Goal: Transaction & Acquisition: Book appointment/travel/reservation

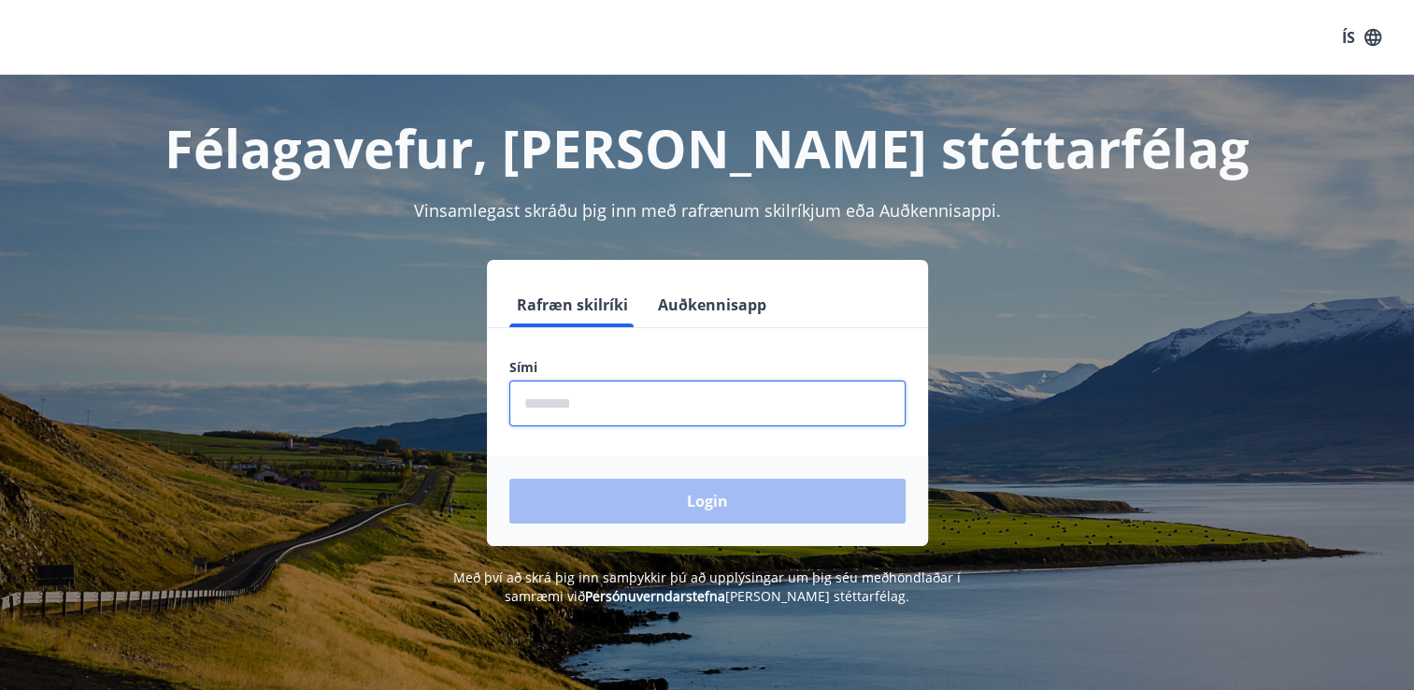
click at [624, 409] on input "phone" at bounding box center [707, 403] width 396 height 46
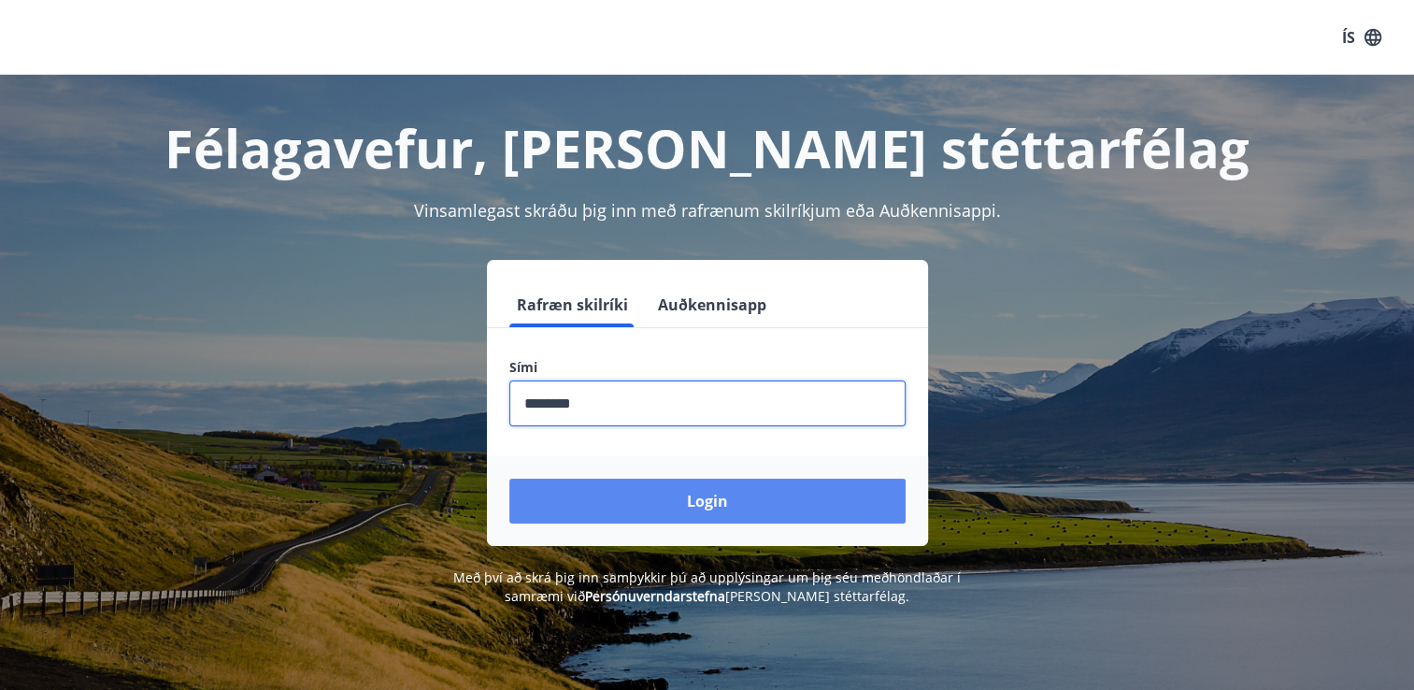
type input "********"
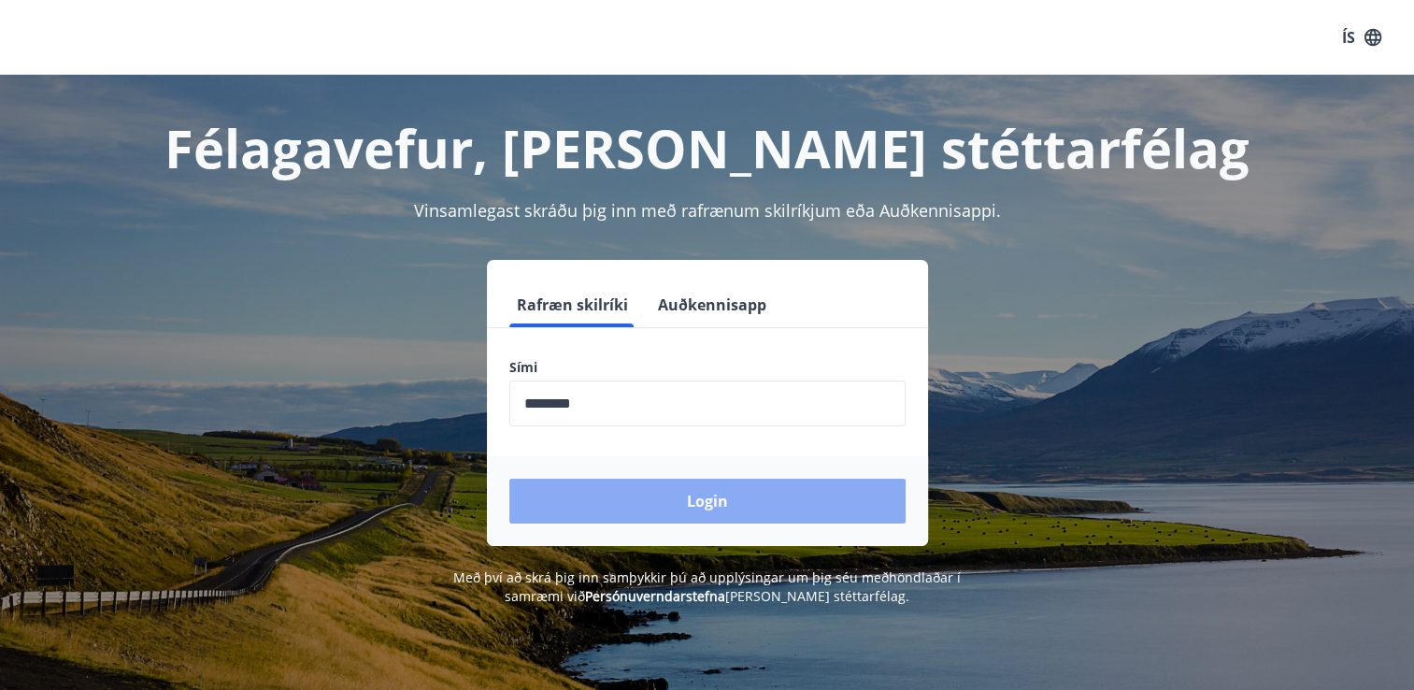
click at [686, 502] on button "Login" at bounding box center [707, 501] width 396 height 45
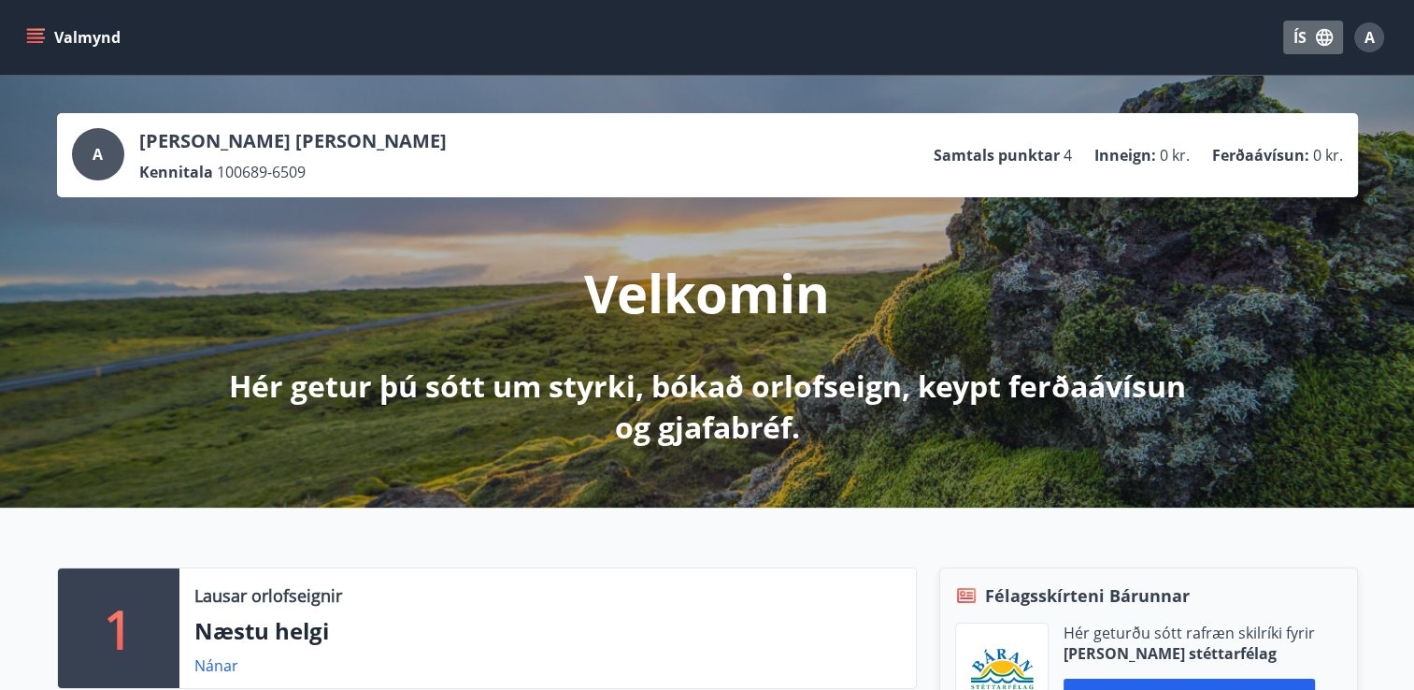
click at [1306, 43] on button "ÍS" at bounding box center [1313, 38] width 60 height 34
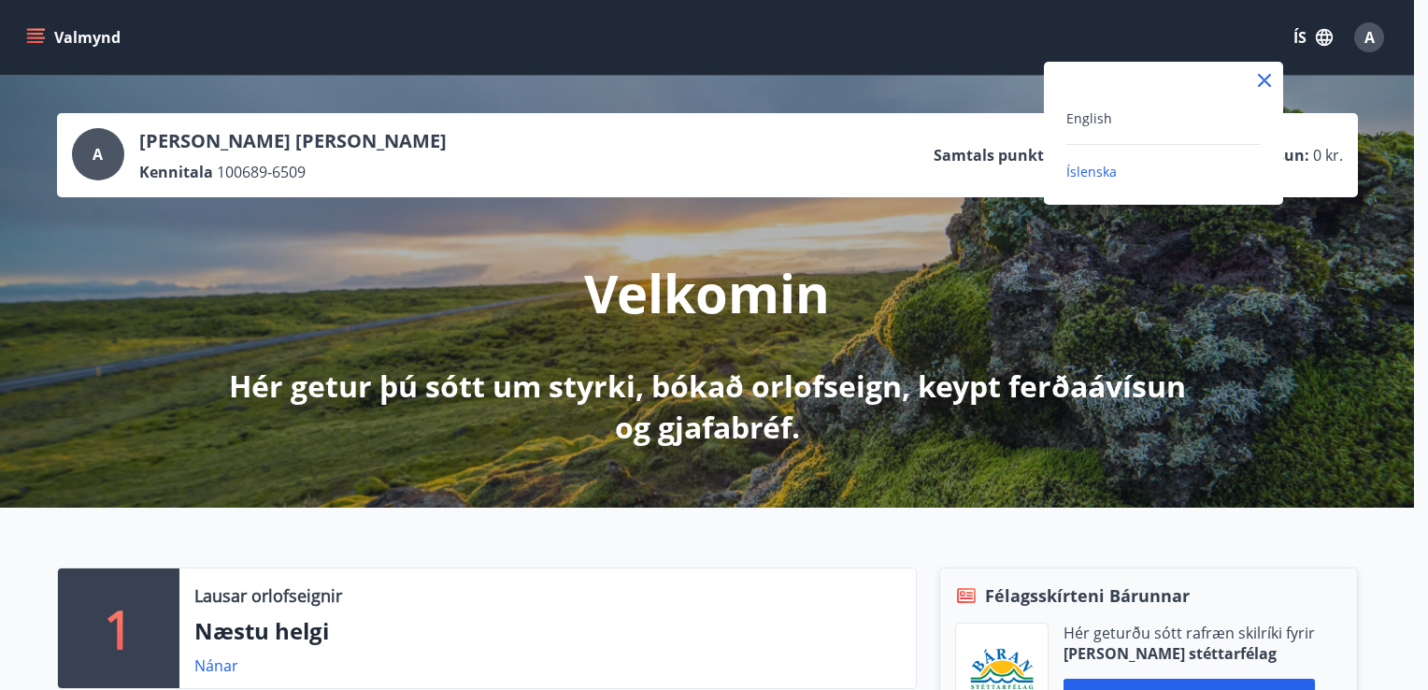
click at [1111, 116] on div "English" at bounding box center [1164, 118] width 194 height 22
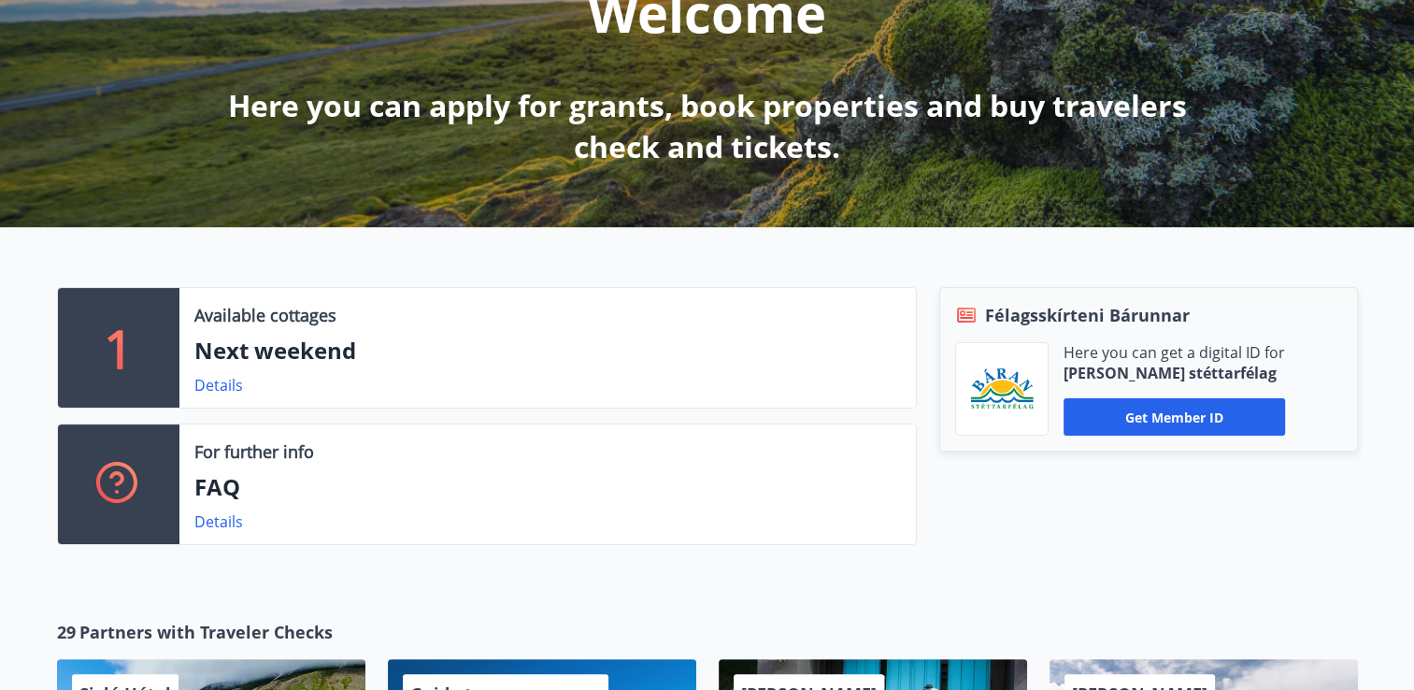
scroll to position [288, 0]
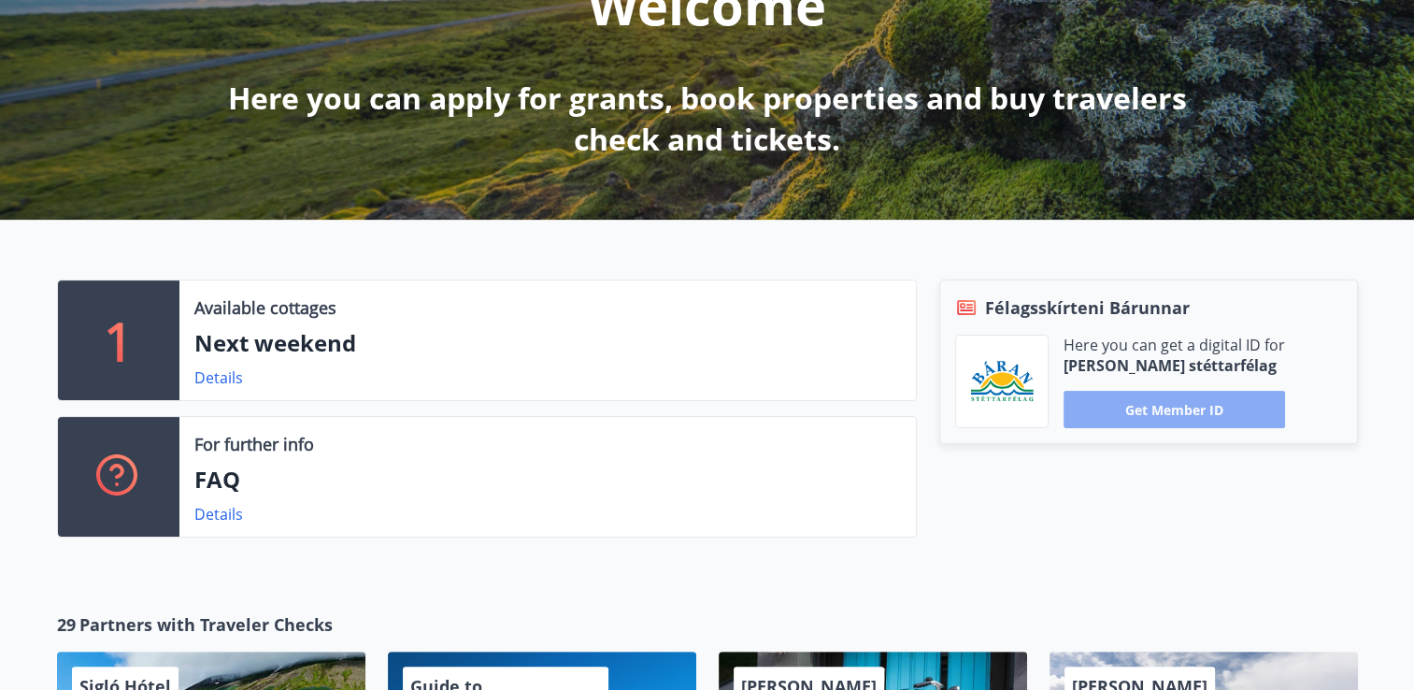
click at [1178, 409] on button "Get member ID" at bounding box center [1175, 409] width 222 height 37
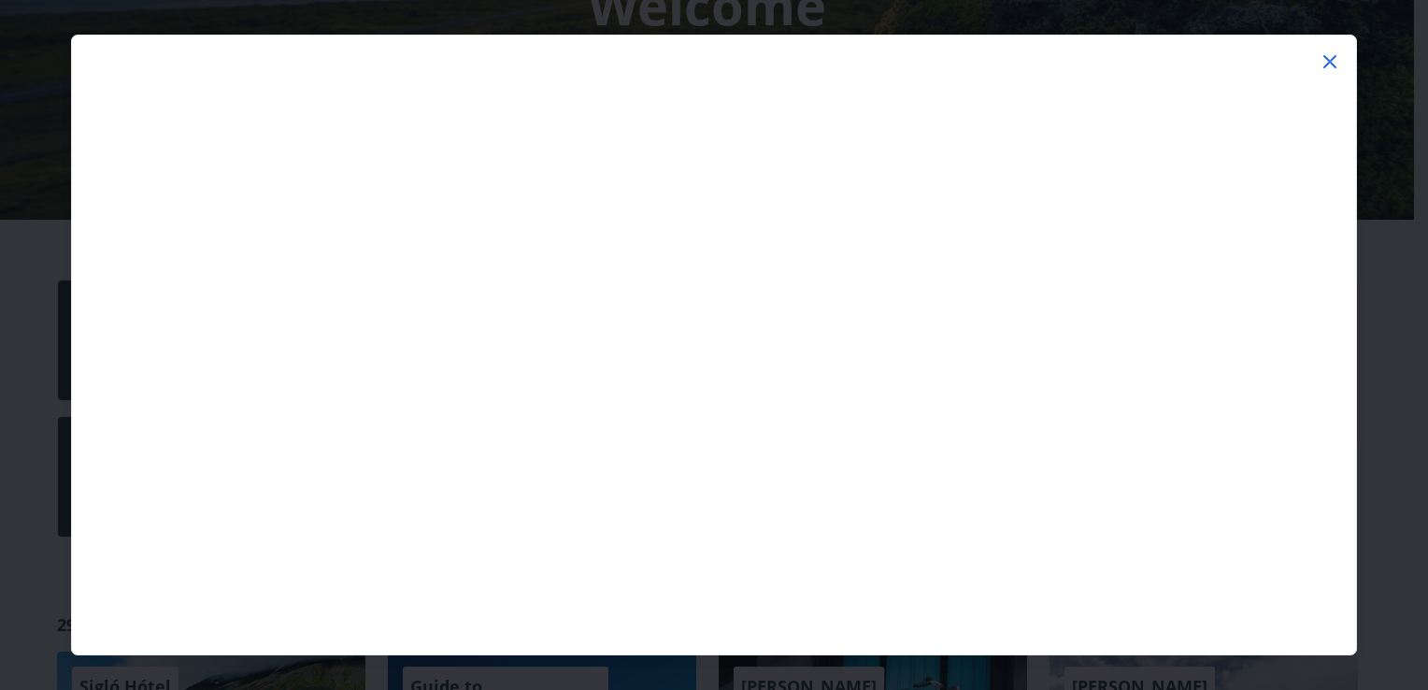
click at [1336, 68] on icon at bounding box center [1330, 61] width 22 height 22
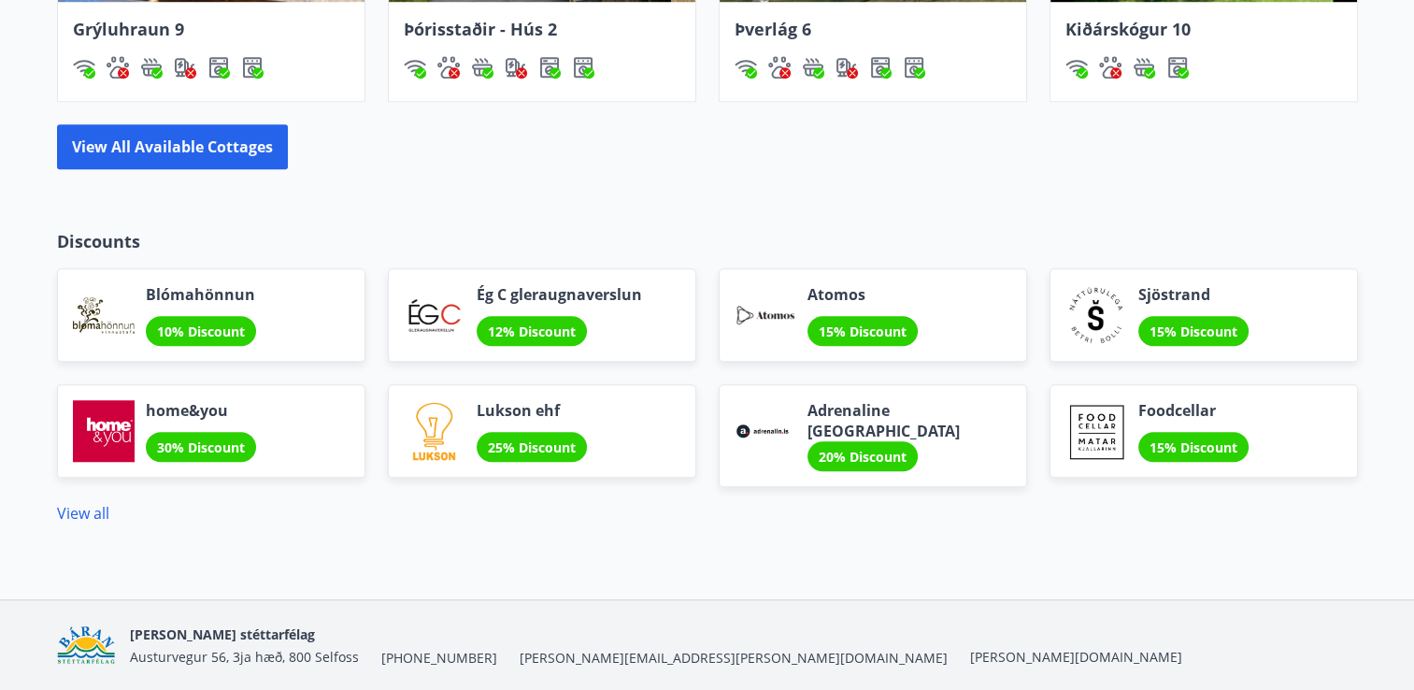
scroll to position [1568, 0]
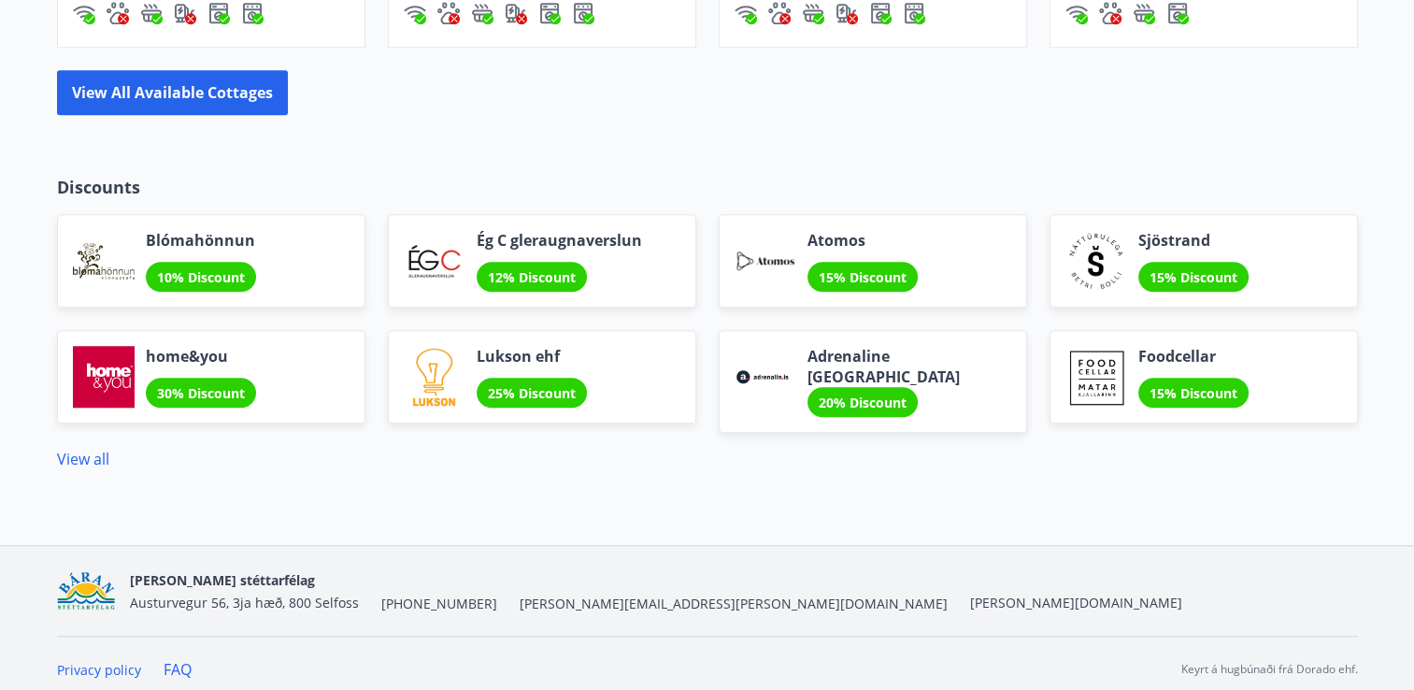
click at [688, 204] on div "Ég C gleraugnaverslun 12% Discount" at bounding box center [531, 250] width 331 height 116
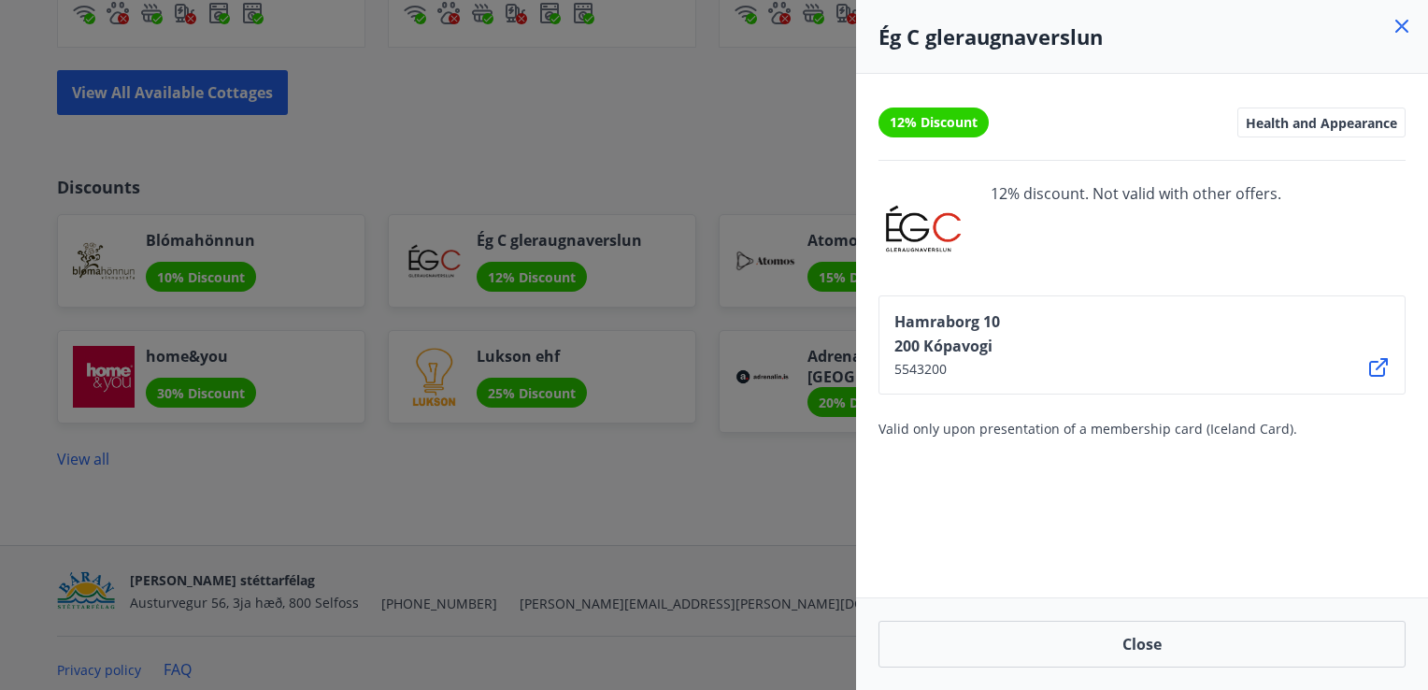
click at [688, 204] on div at bounding box center [714, 345] width 1428 height 690
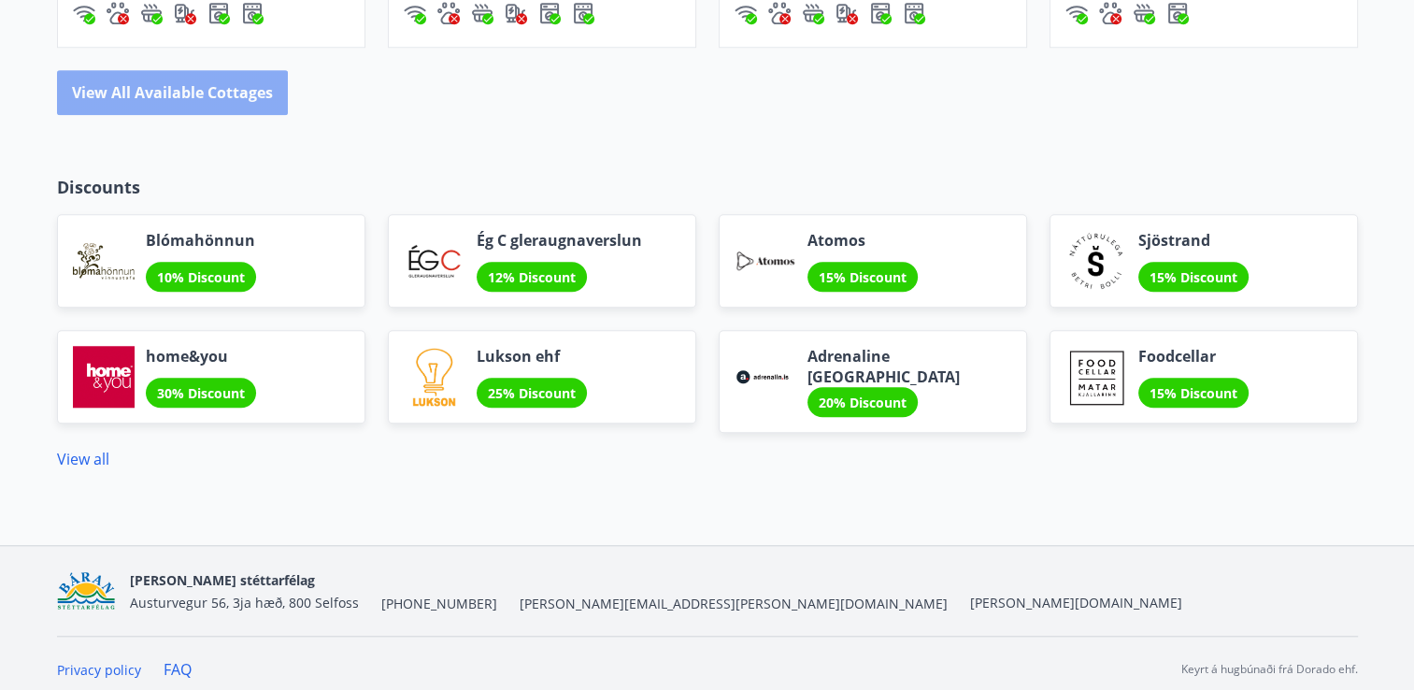
click at [236, 79] on button "View all available cottages" at bounding box center [172, 92] width 231 height 45
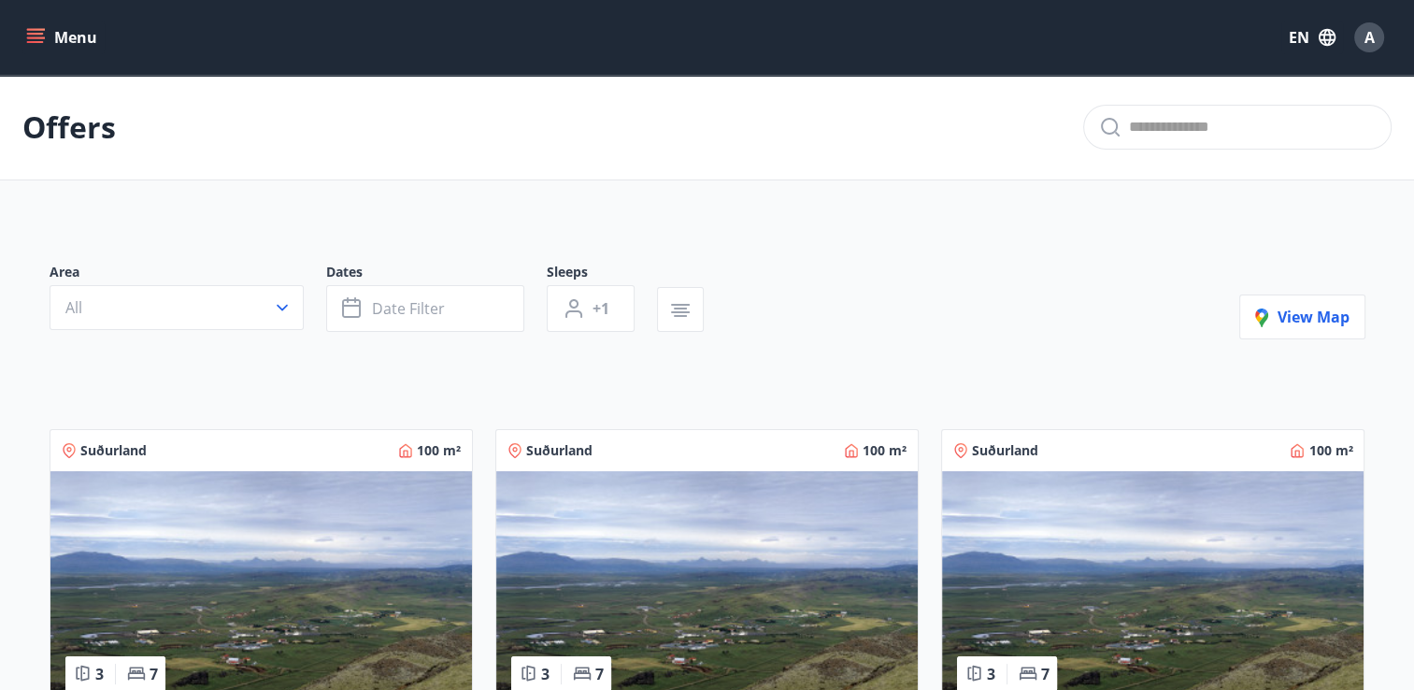
click at [40, 27] on button "Menu" at bounding box center [63, 38] width 82 height 34
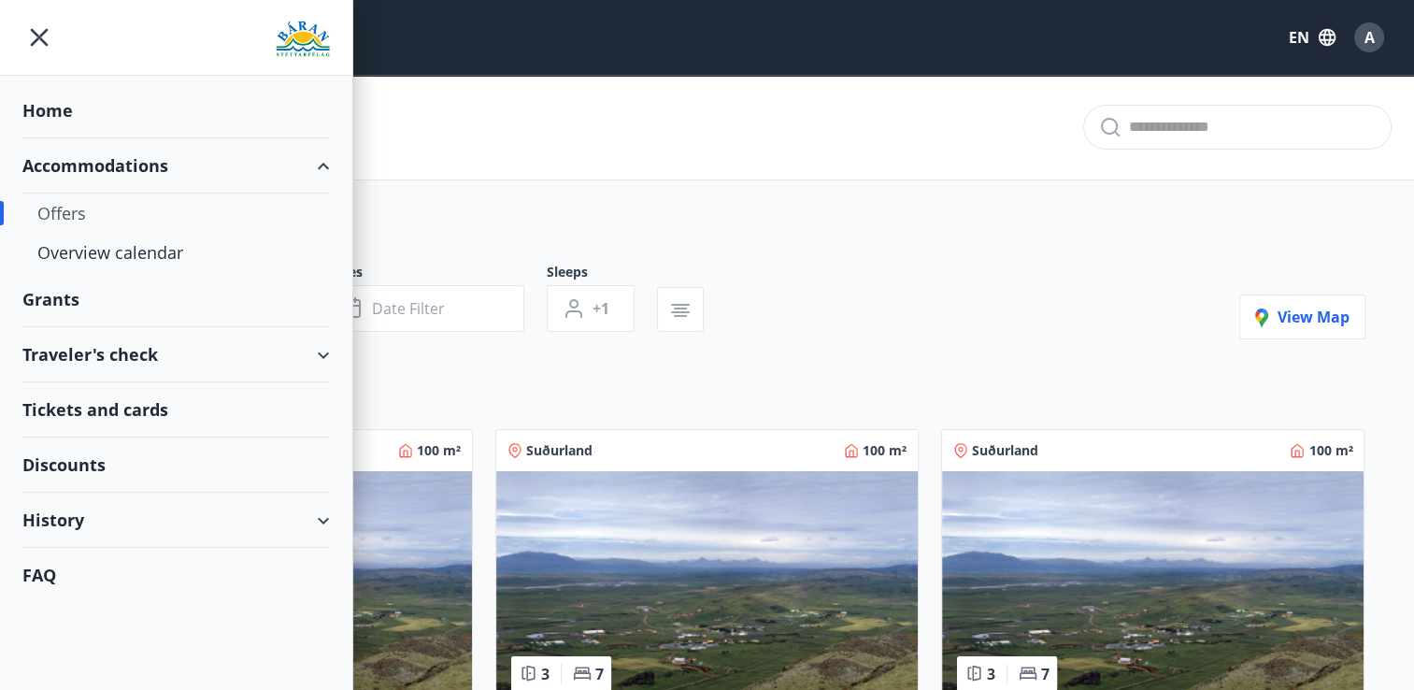
click at [316, 172] on div "Accommodations" at bounding box center [176, 165] width 308 height 55
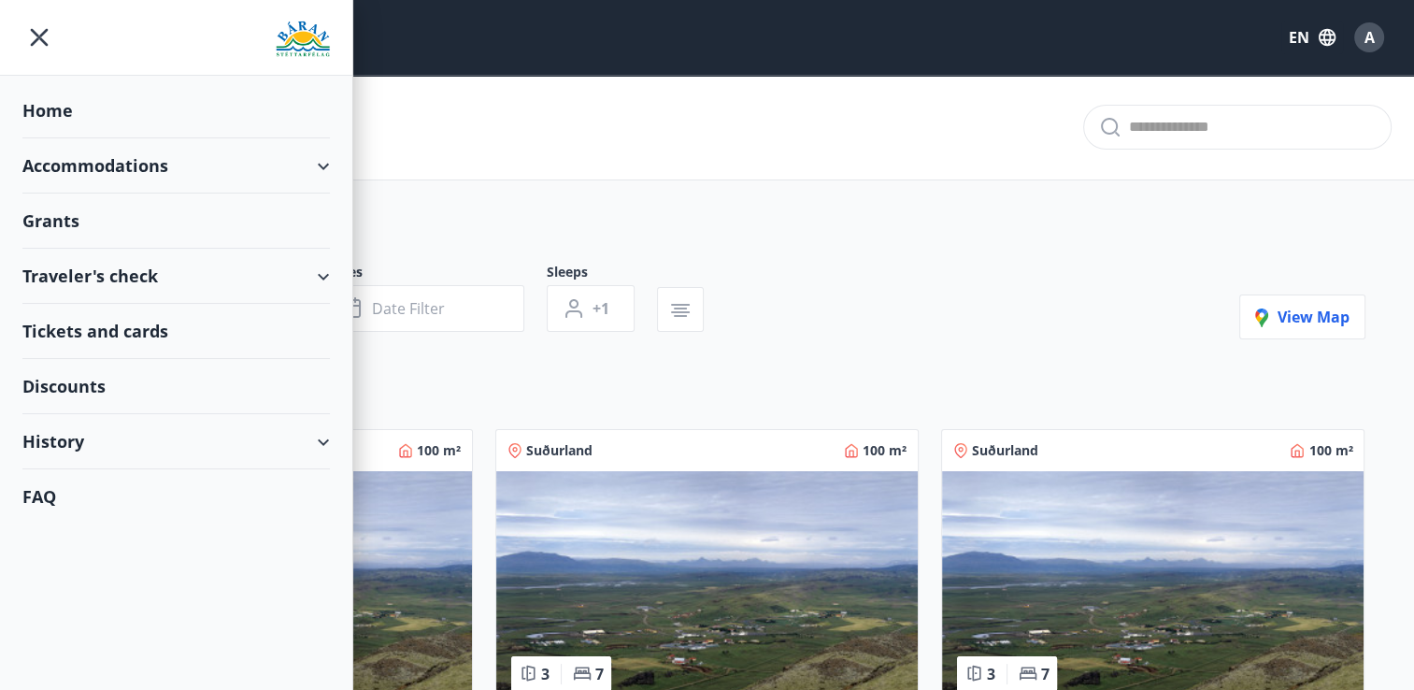
click at [316, 172] on div "Accommodations" at bounding box center [176, 165] width 308 height 55
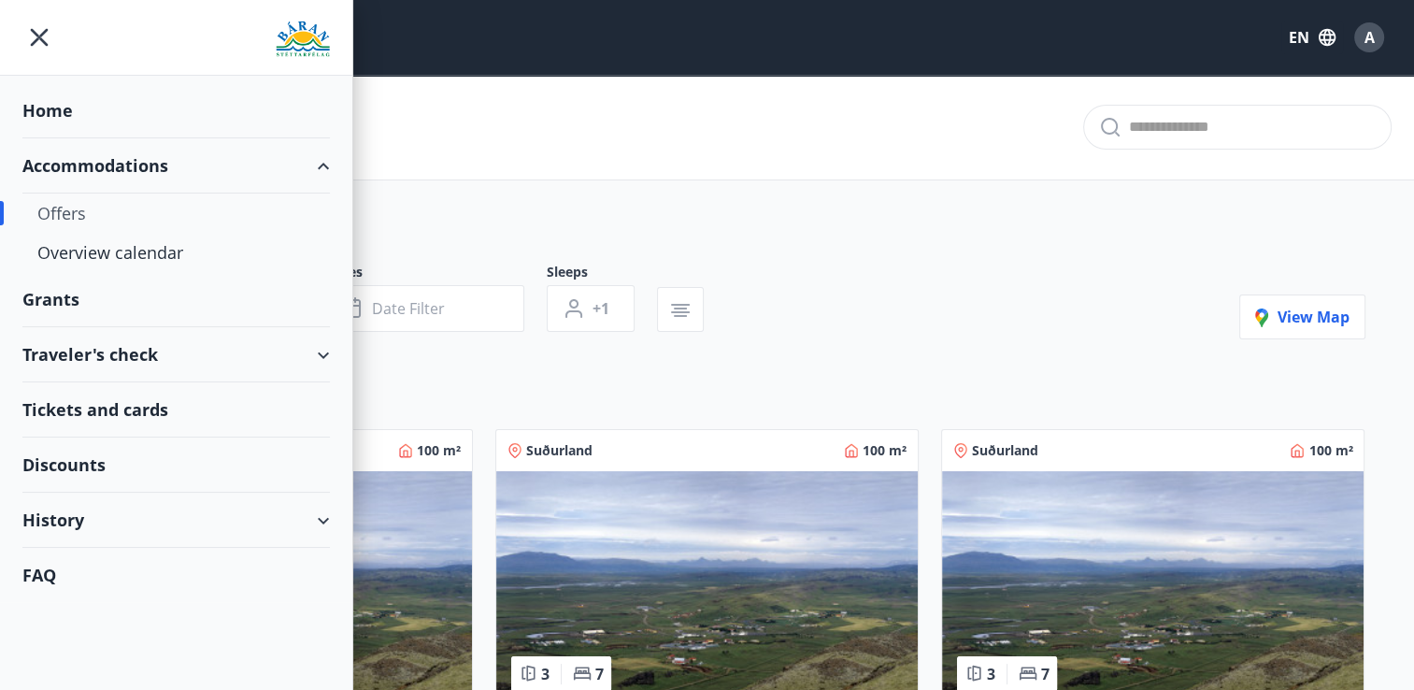
click at [316, 172] on div "Accommodations" at bounding box center [176, 165] width 308 height 55
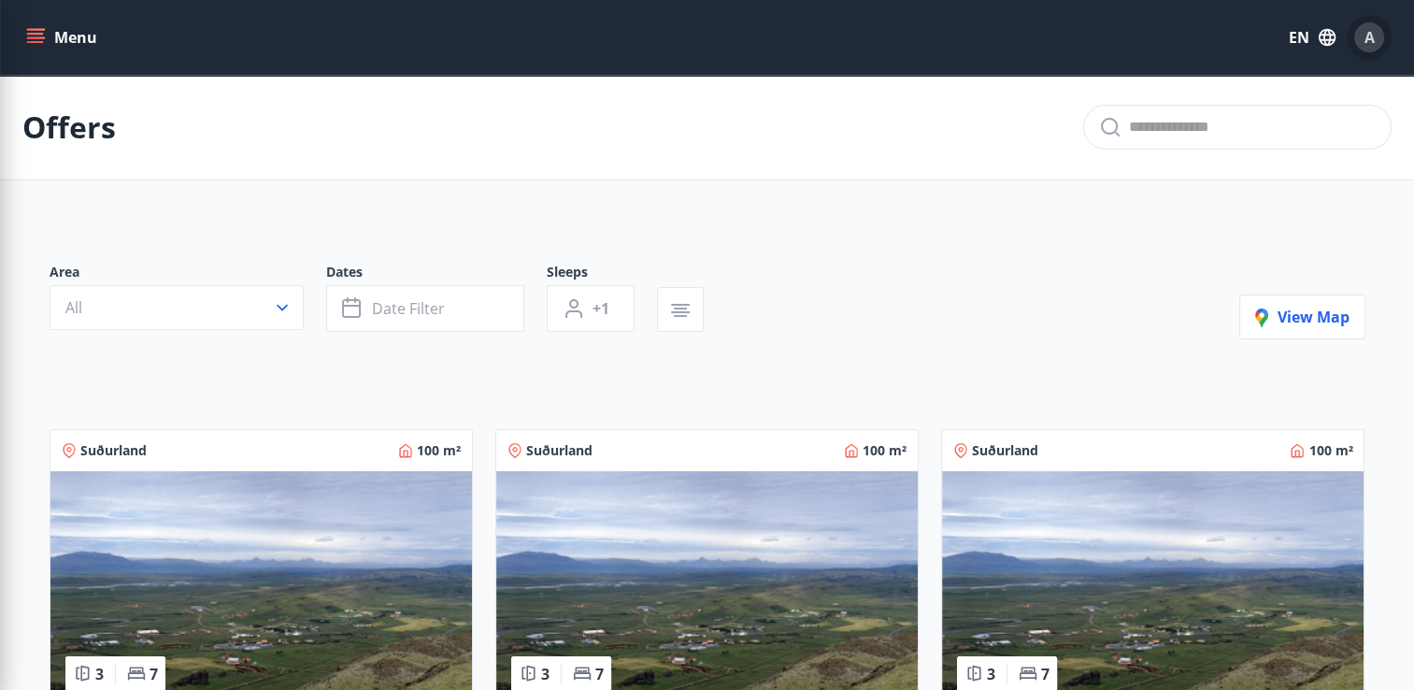
click at [1366, 39] on span "A" at bounding box center [1370, 37] width 10 height 21
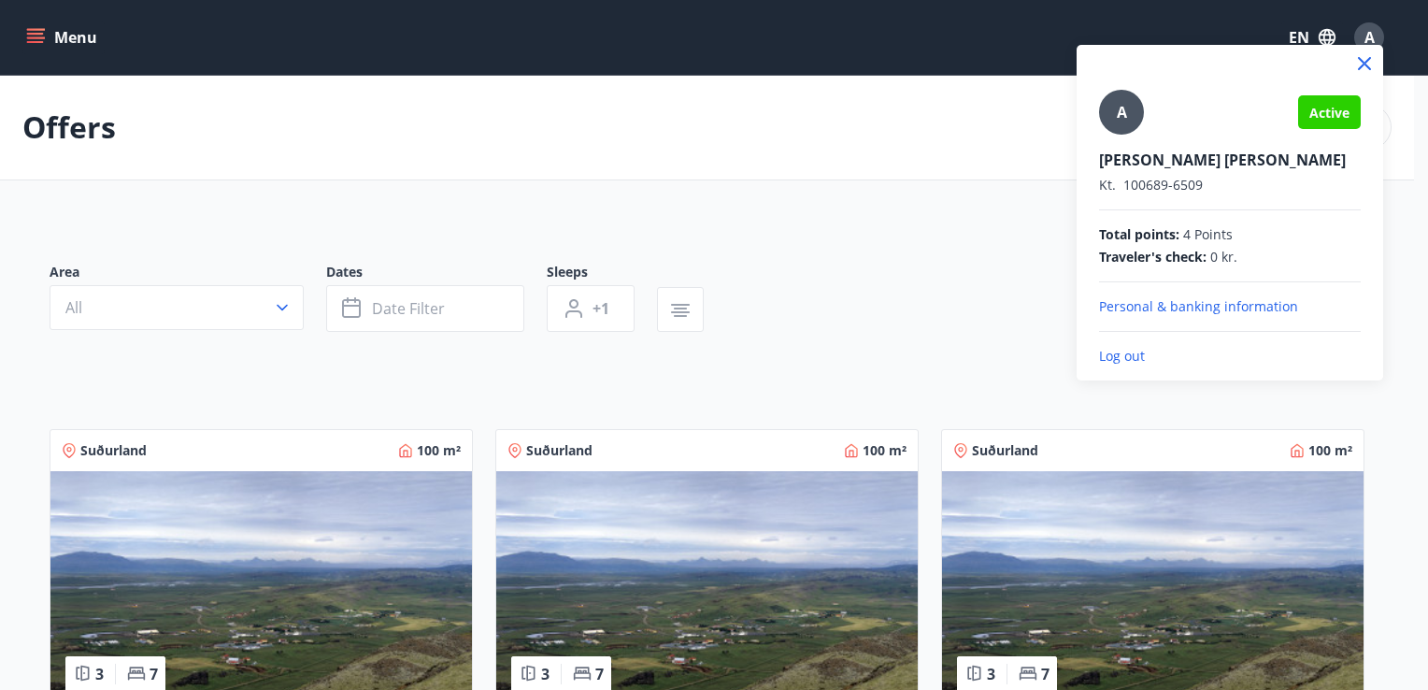
click at [851, 111] on div at bounding box center [714, 345] width 1428 height 690
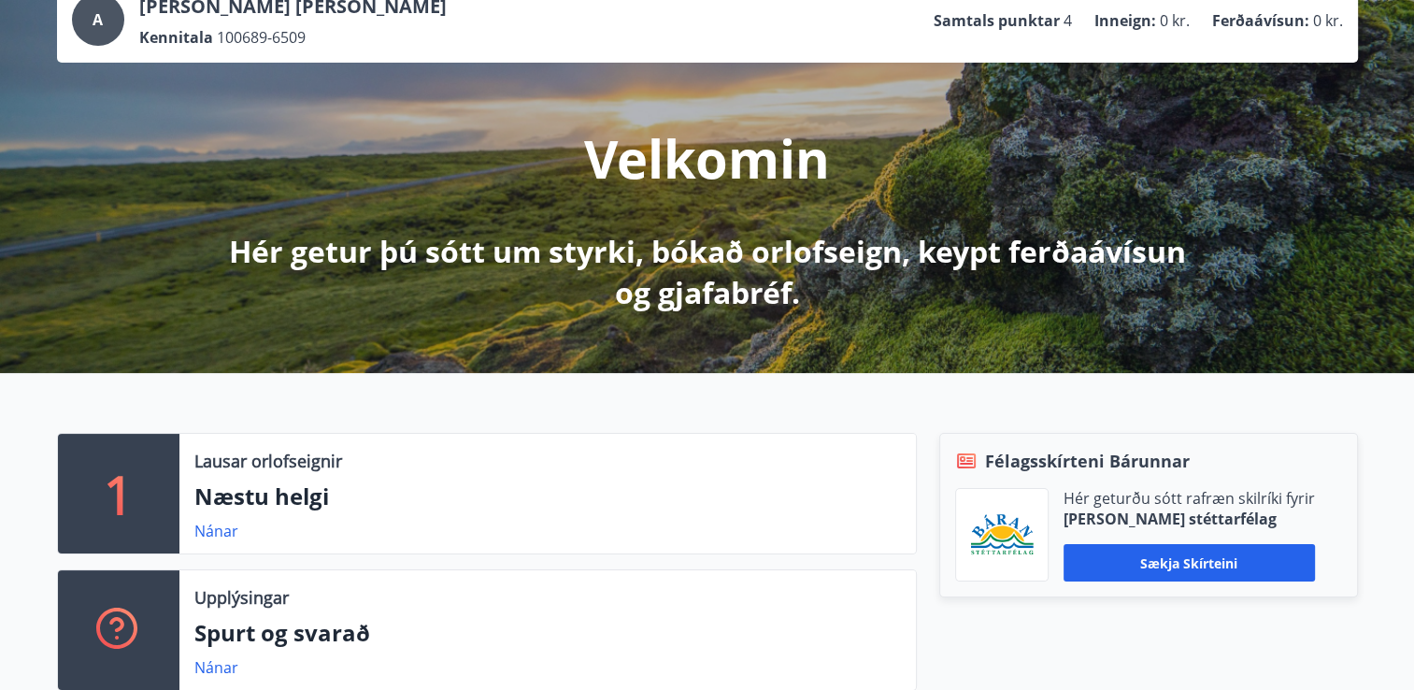
scroll to position [207, 0]
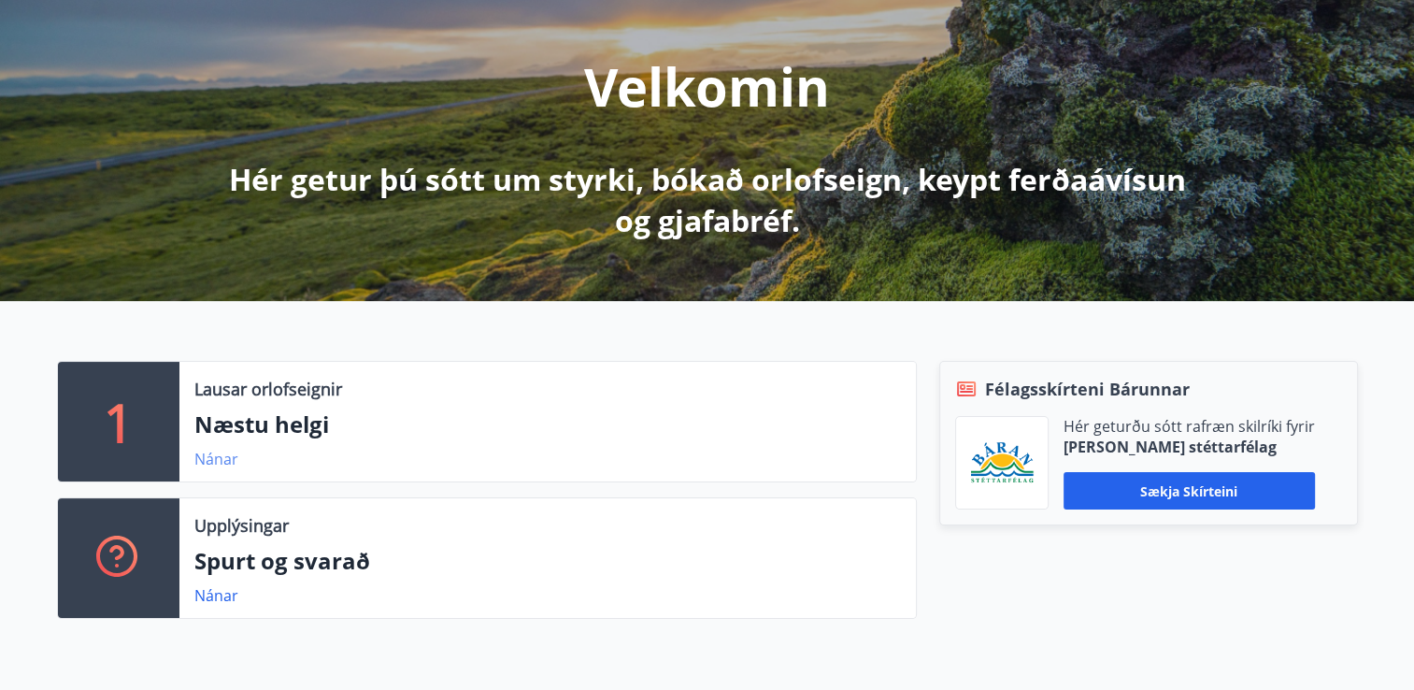
click at [219, 461] on link "Nánar" at bounding box center [216, 459] width 44 height 21
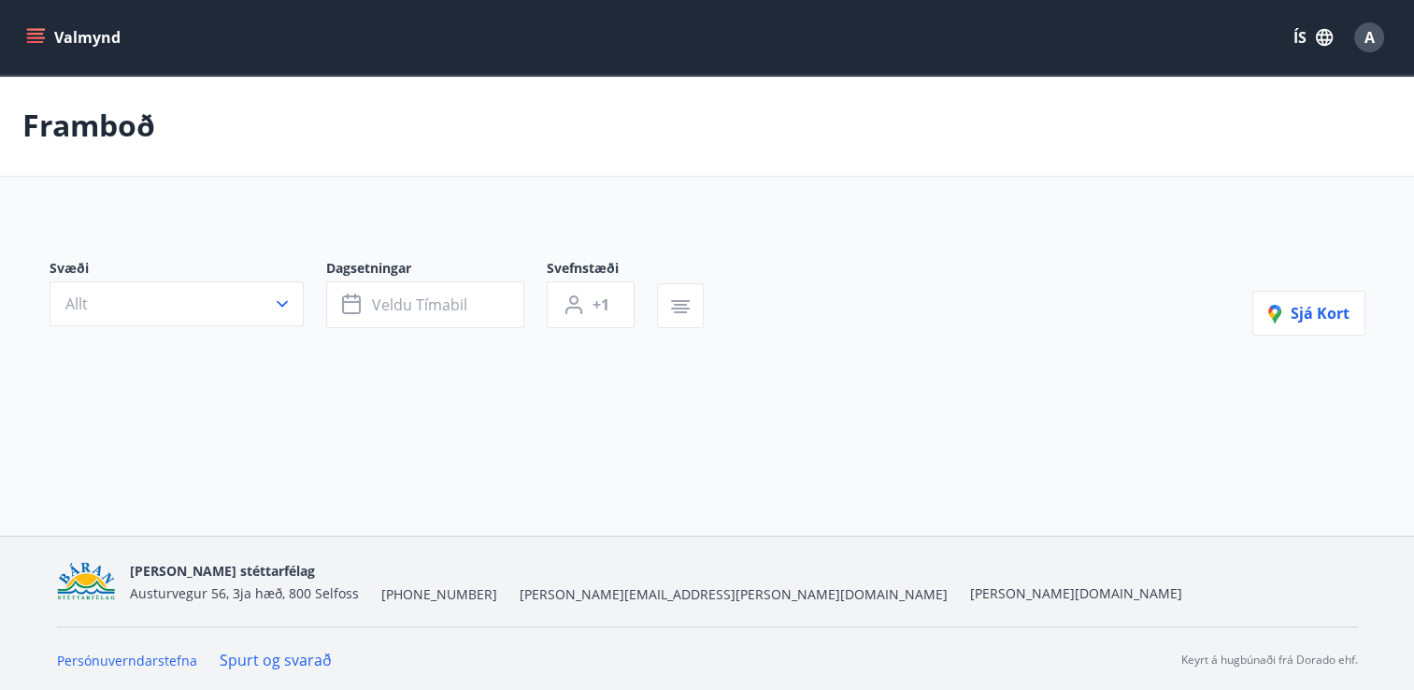
type input "*"
